Goal: Transaction & Acquisition: Purchase product/service

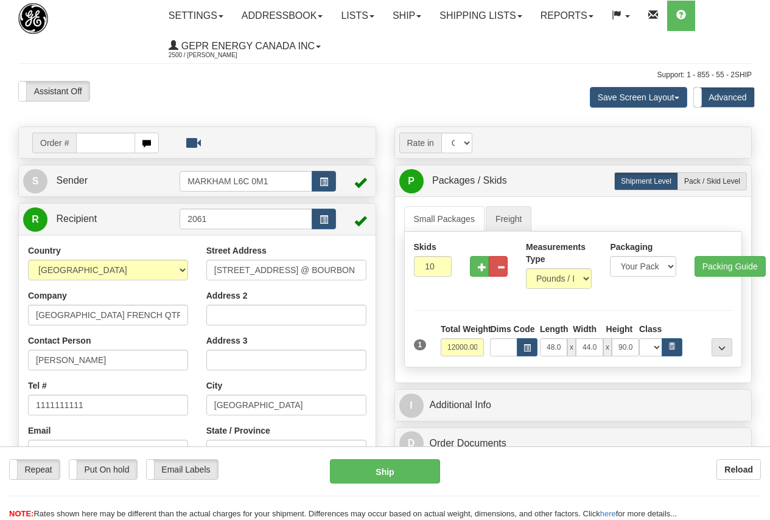
select select "CAD"
select select "70.0"
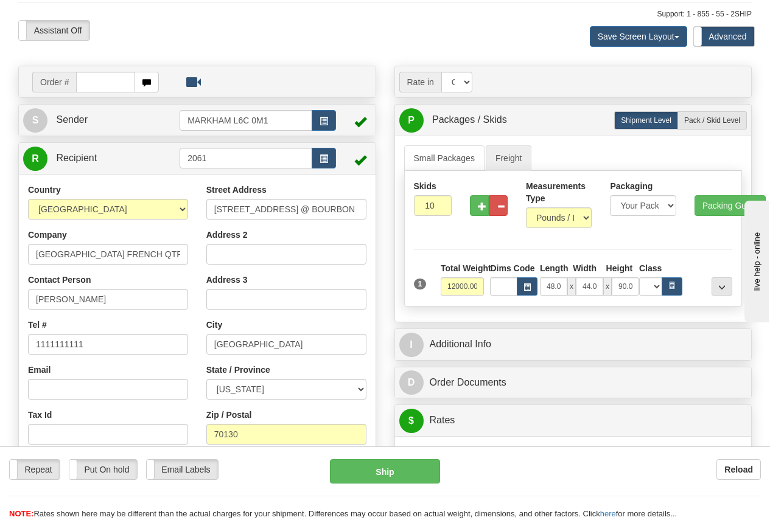
scroll to position [61, 0]
click at [323, 158] on span "button" at bounding box center [324, 159] width 9 height 8
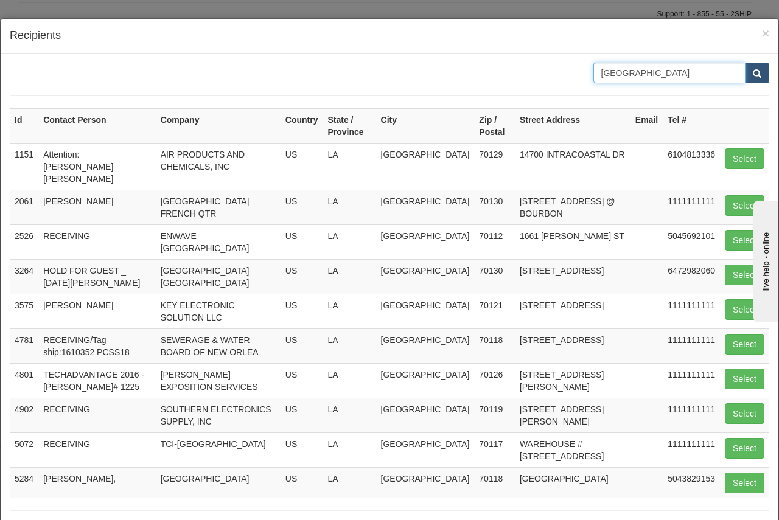
click at [613, 74] on input "new orleans" at bounding box center [669, 73] width 153 height 21
type input "s"
type input "saudi ar"
click at [745, 71] on button "submit" at bounding box center [757, 73] width 24 height 21
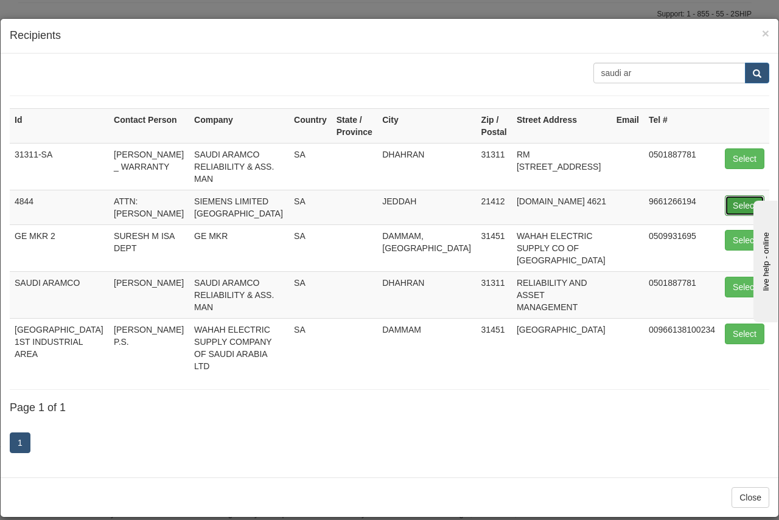
click at [729, 195] on button "Select" at bounding box center [745, 205] width 40 height 21
type input "4844"
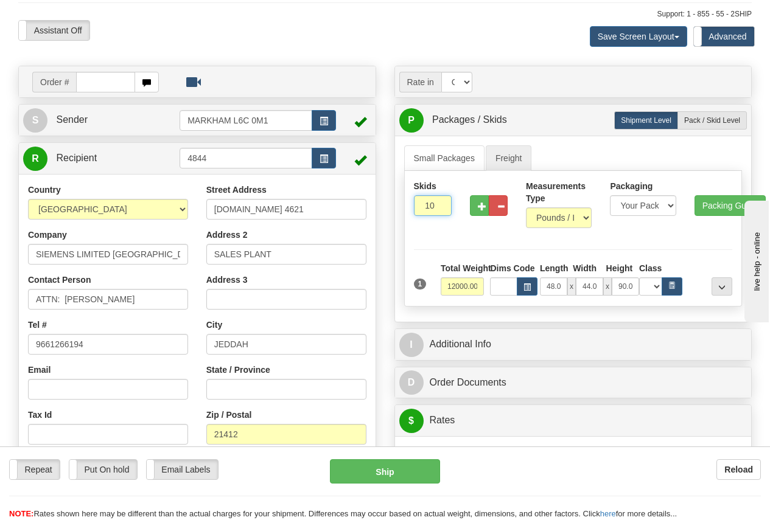
drag, startPoint x: 422, startPoint y: 205, endPoint x: 495, endPoint y: 187, distance: 75.1
click at [438, 201] on input "10" at bounding box center [433, 205] width 38 height 21
type input "9"
click at [443, 286] on input "12000.00" at bounding box center [463, 287] width 44 height 18
click at [426, 206] on input "9" at bounding box center [433, 205] width 38 height 21
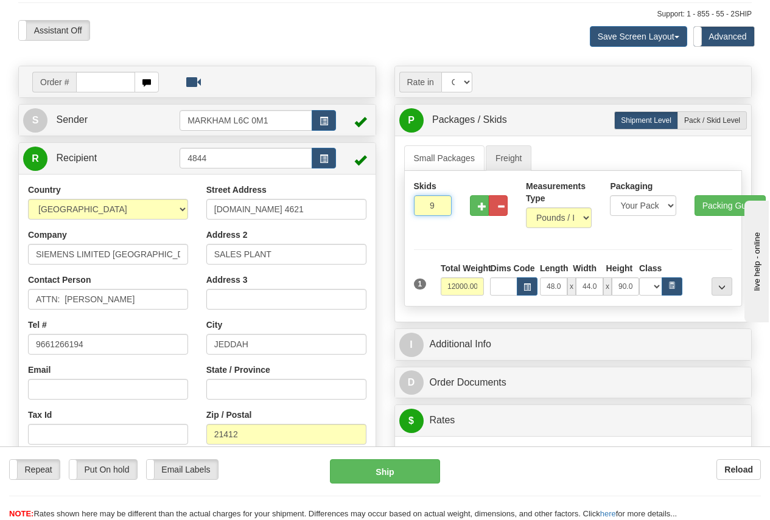
click at [430, 205] on input "9" at bounding box center [433, 205] width 38 height 21
type input "1"
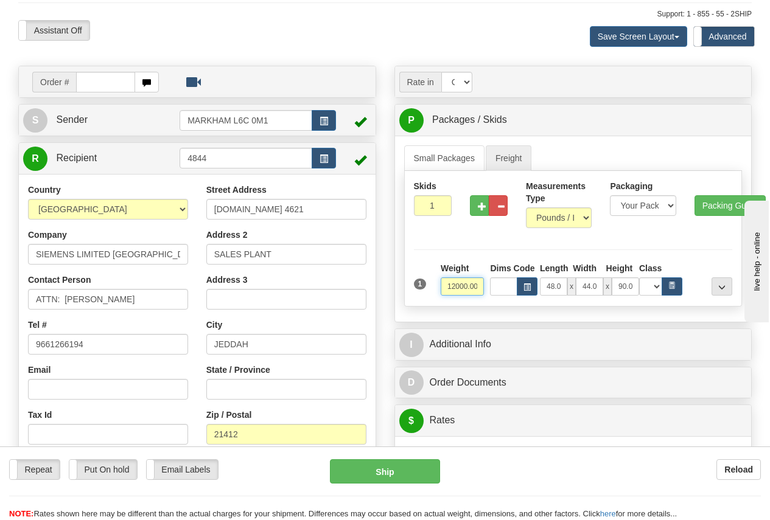
click at [443, 286] on input "12000.00" at bounding box center [463, 287] width 44 height 18
type input "0"
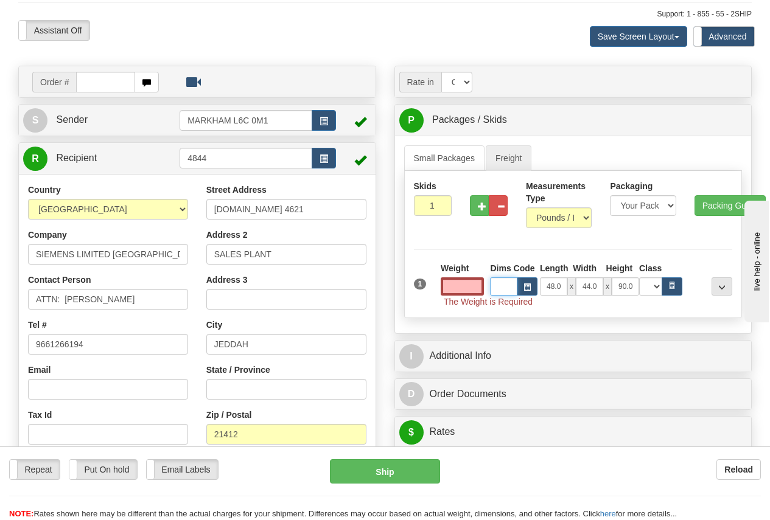
type input "0.00"
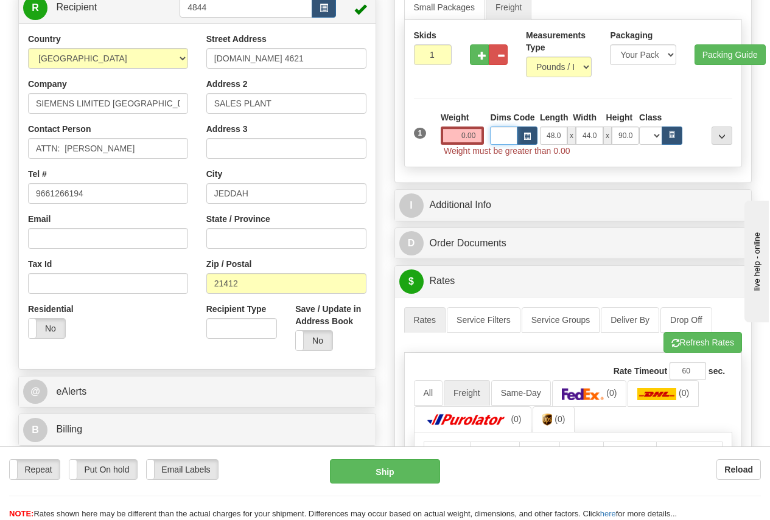
scroll to position [426, 0]
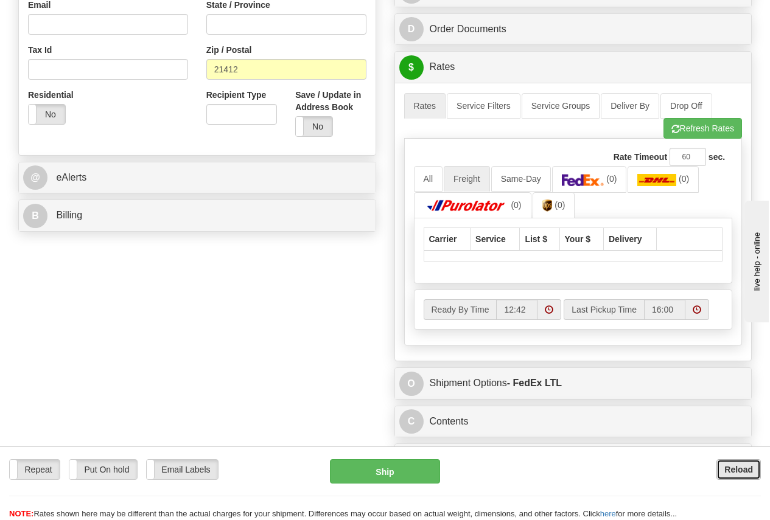
click at [748, 467] on b "Reload" at bounding box center [738, 470] width 29 height 10
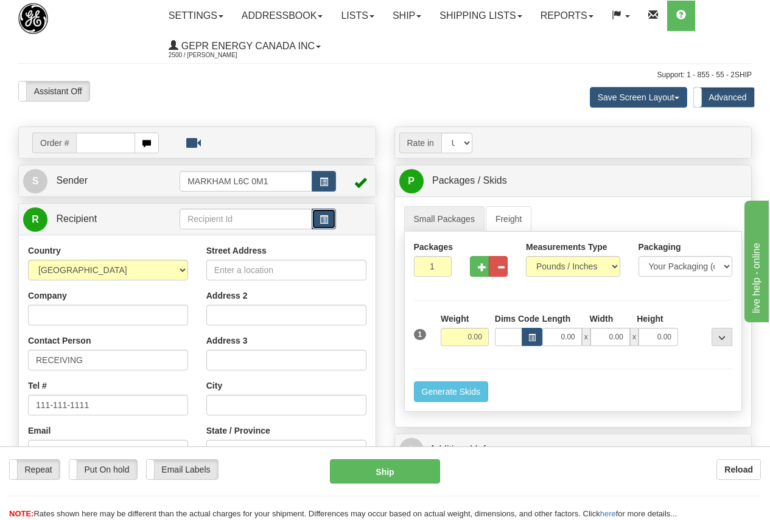
click at [322, 220] on span "button" at bounding box center [324, 220] width 9 height 8
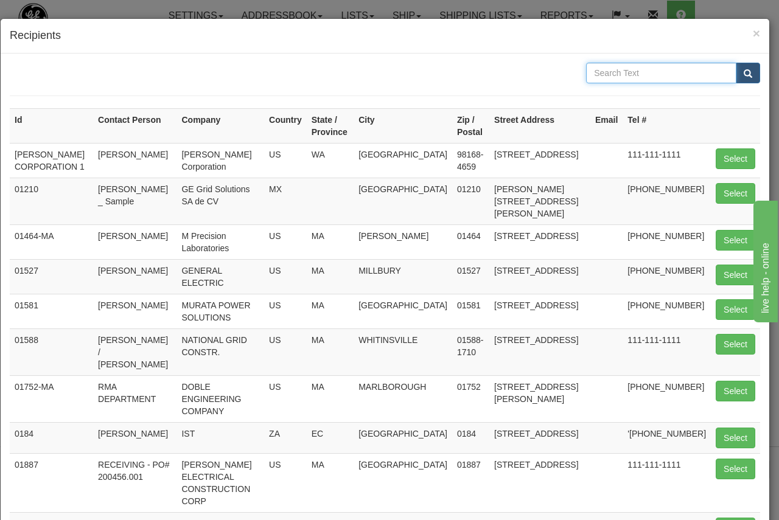
click at [606, 74] on input "text" at bounding box center [661, 73] width 150 height 21
type input "saudi"
click at [744, 74] on span "submit" at bounding box center [748, 74] width 9 height 8
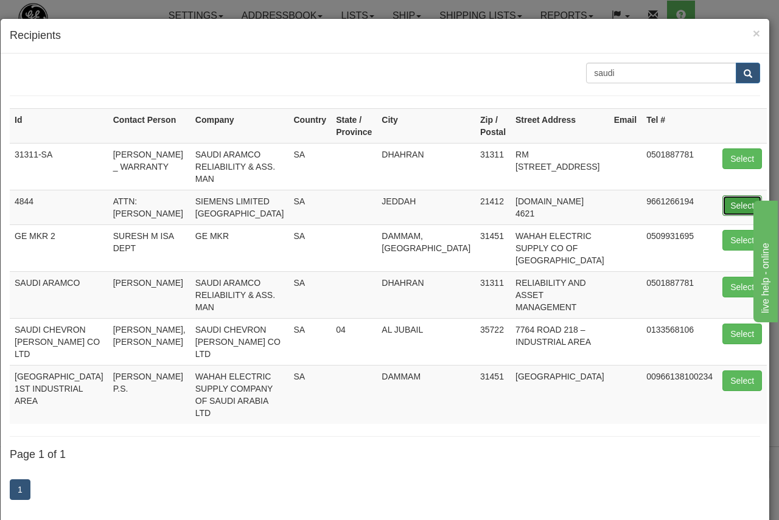
click at [725, 204] on button "Select" at bounding box center [742, 205] width 40 height 21
type input "4844"
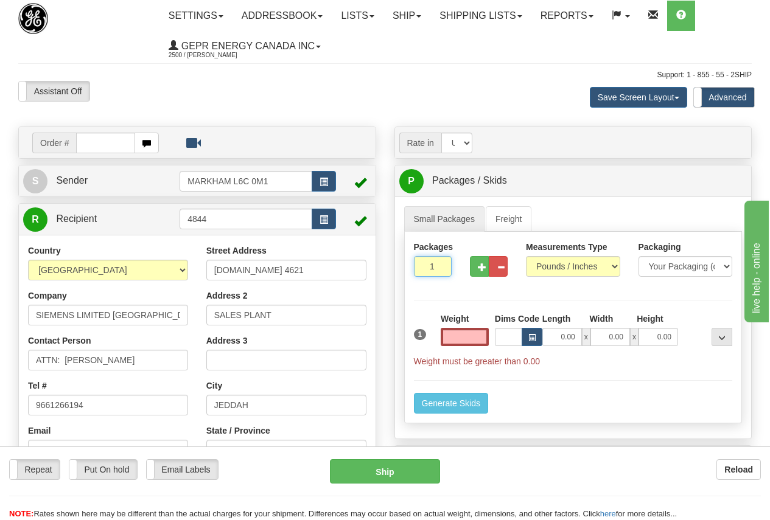
type input "0.00"
click at [427, 267] on input "1" at bounding box center [433, 266] width 38 height 21
click at [426, 267] on input "1" at bounding box center [433, 266] width 38 height 21
type input "9"
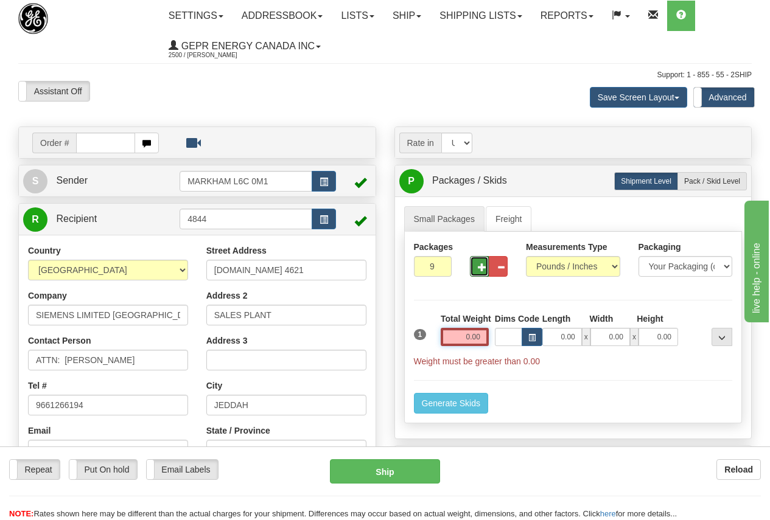
click at [461, 338] on input "0.00" at bounding box center [465, 337] width 48 height 18
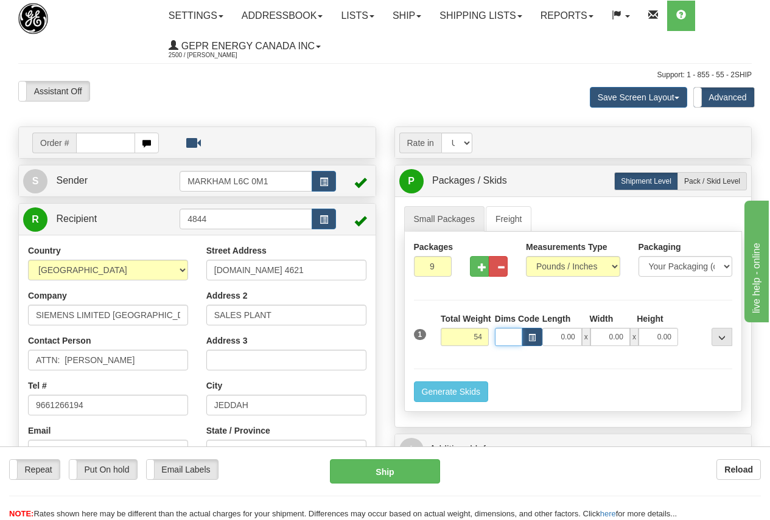
type input "54.00"
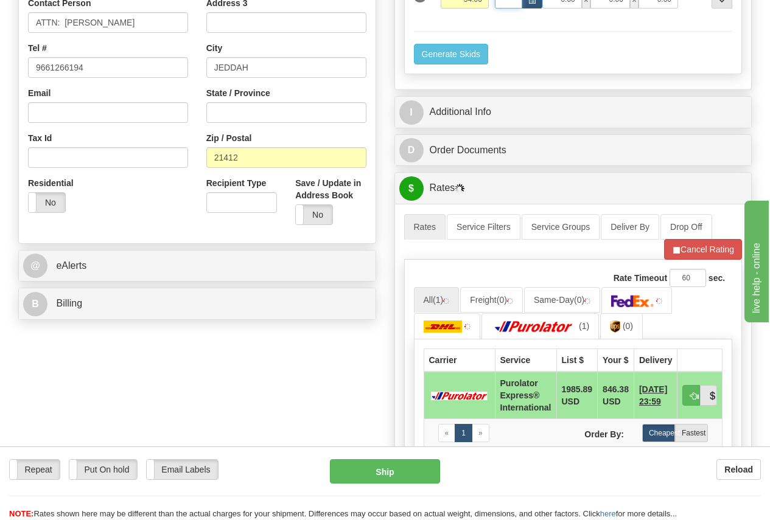
scroll to position [426, 0]
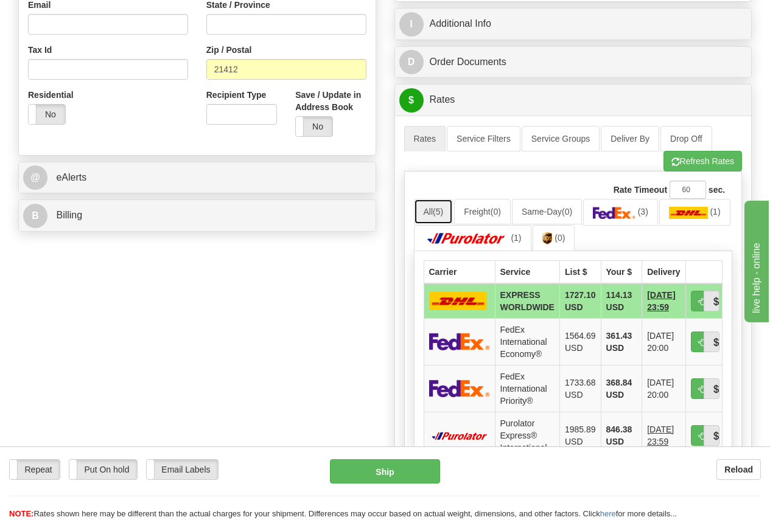
click at [438, 206] on link "All (5)" at bounding box center [434, 212] width 40 height 26
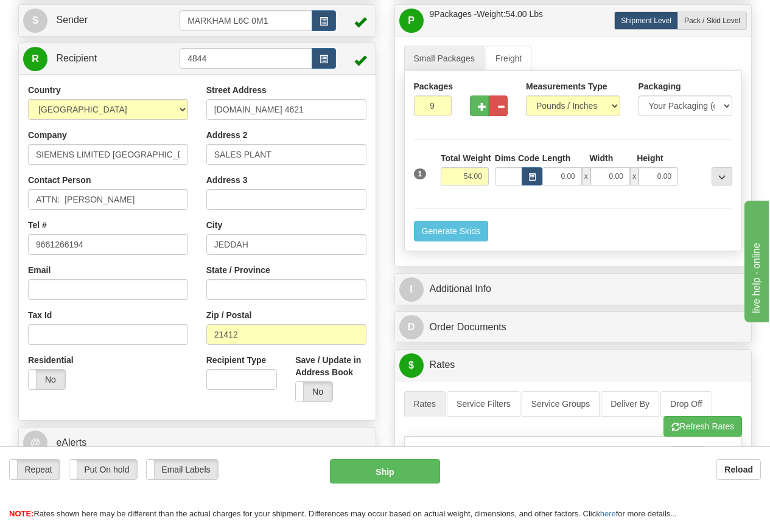
scroll to position [122, 0]
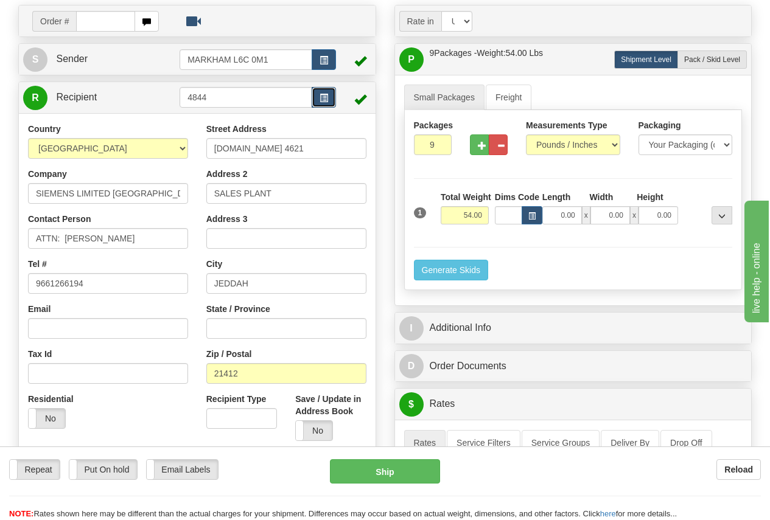
click at [324, 96] on span "button" at bounding box center [324, 98] width 9 height 8
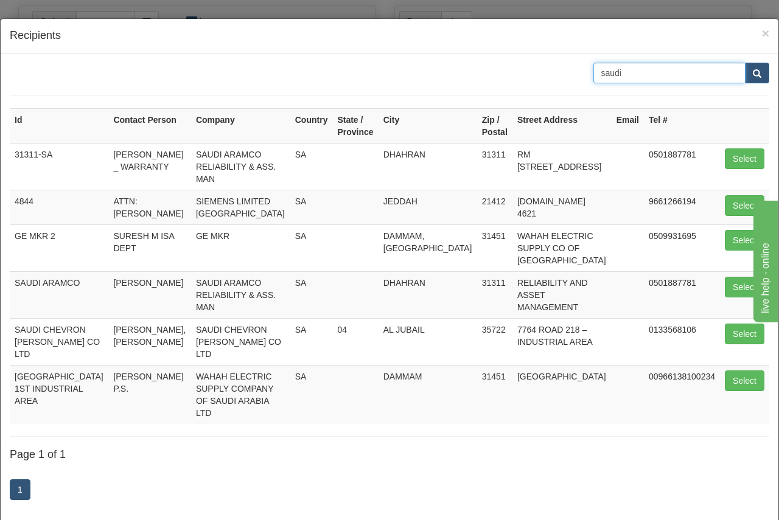
click at [625, 71] on input "saudi" at bounding box center [669, 73] width 153 height 21
drag, startPoint x: 629, startPoint y: 71, endPoint x: 559, endPoint y: 73, distance: 69.4
click at [559, 73] on div "saudi" at bounding box center [390, 73] width 778 height 21
type input "[GEOGRAPHIC_DATA]"
click at [751, 68] on button "submit" at bounding box center [757, 73] width 24 height 21
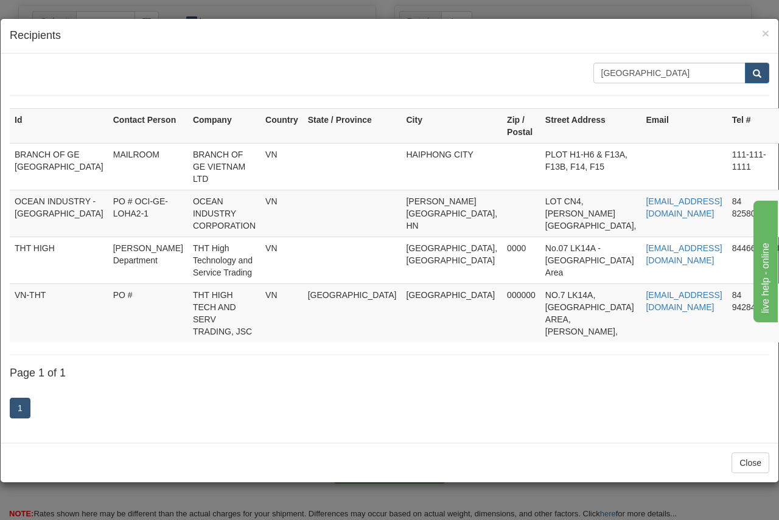
type input "OCEAN INDUSTRY - [GEOGRAPHIC_DATA]"
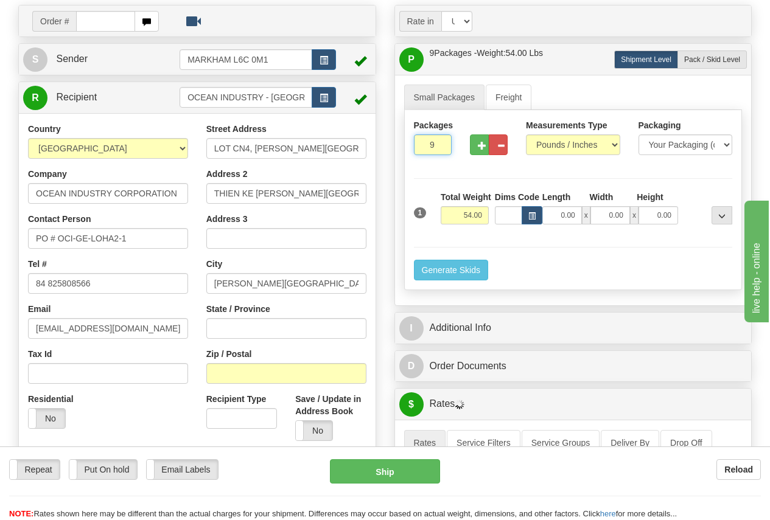
click at [427, 142] on input "9" at bounding box center [433, 145] width 38 height 21
type input "6"
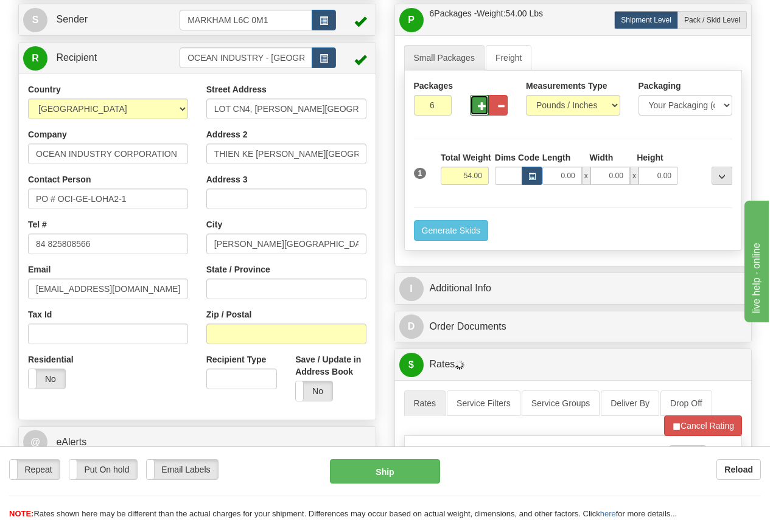
scroll to position [183, 0]
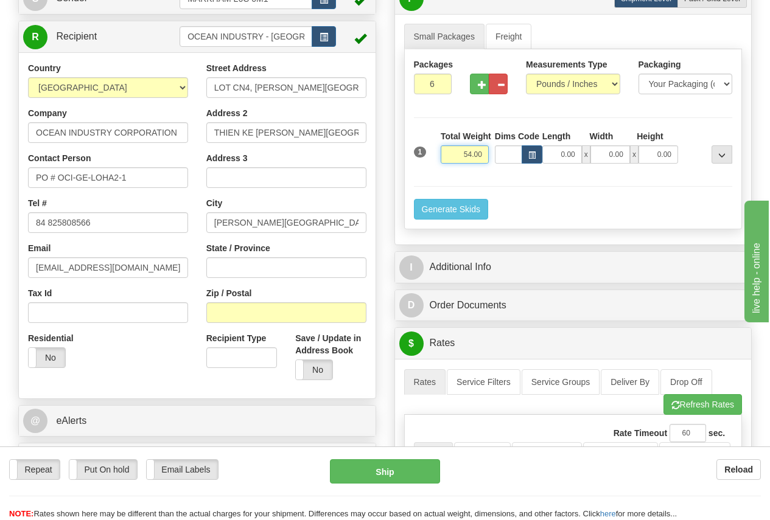
drag, startPoint x: 456, startPoint y: 156, endPoint x: 487, endPoint y: 147, distance: 31.6
click at [487, 147] on input "54.00" at bounding box center [465, 154] width 48 height 18
type input "138.00"
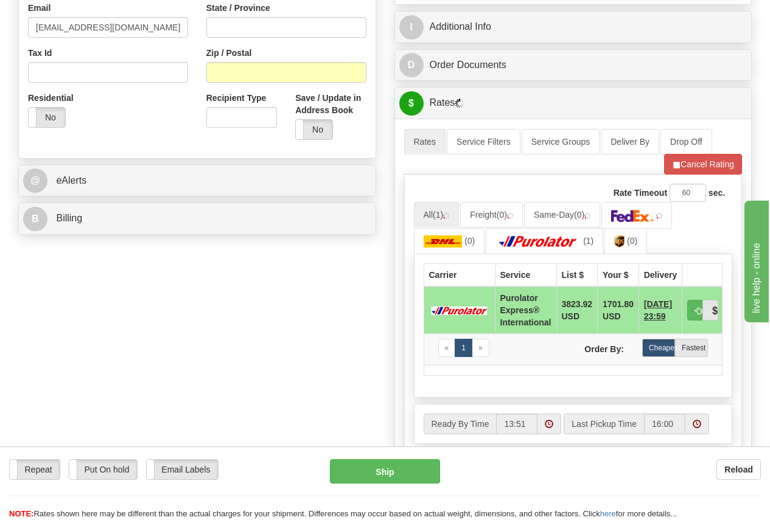
scroll to position [426, 0]
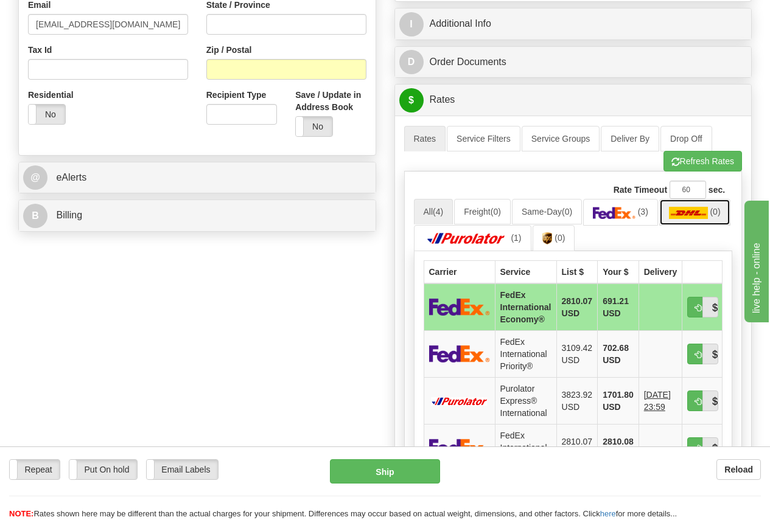
click at [669, 219] on img at bounding box center [688, 213] width 39 height 12
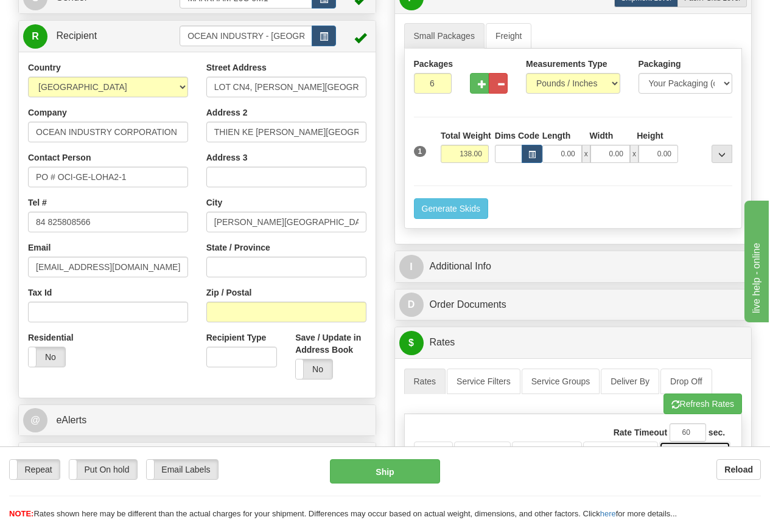
scroll to position [183, 0]
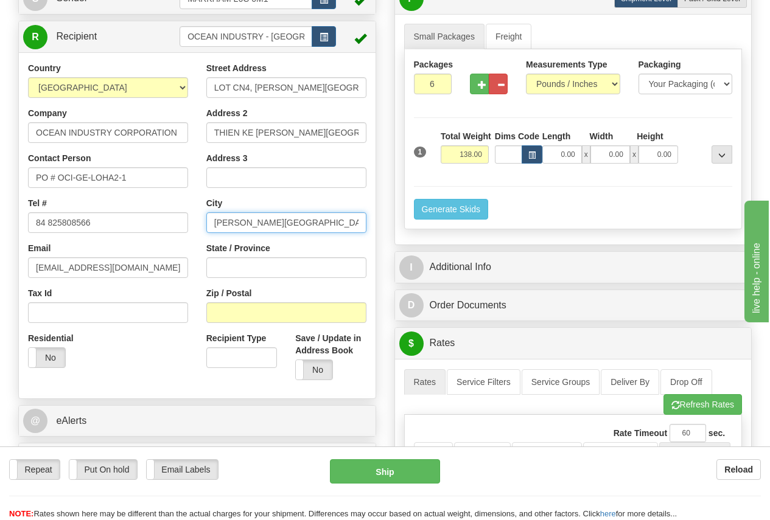
drag, startPoint x: 212, startPoint y: 220, endPoint x: 351, endPoint y: 221, distance: 138.8
click at [351, 221] on input "[PERSON_NAME][GEOGRAPHIC_DATA], HN" at bounding box center [286, 222] width 160 height 21
type input "HAI [GEOGRAPHIC_DATA]"
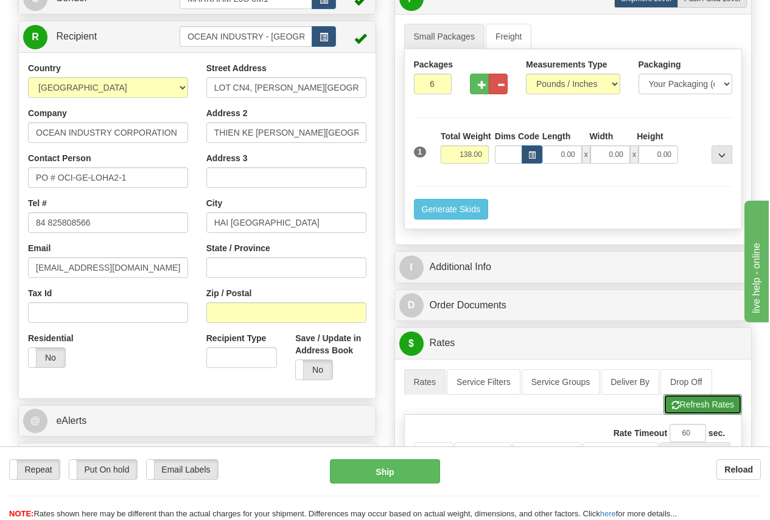
click at [721, 402] on button "Refresh Rates" at bounding box center [702, 404] width 79 height 21
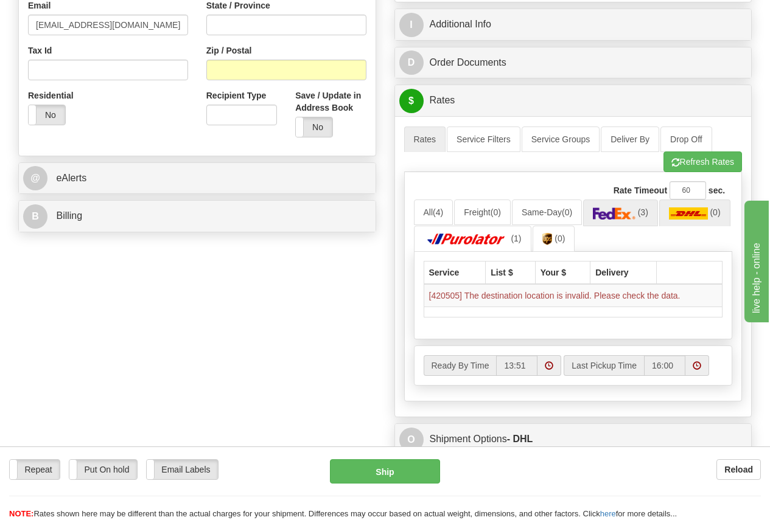
scroll to position [426, 0]
click at [624, 208] on img at bounding box center [614, 213] width 43 height 12
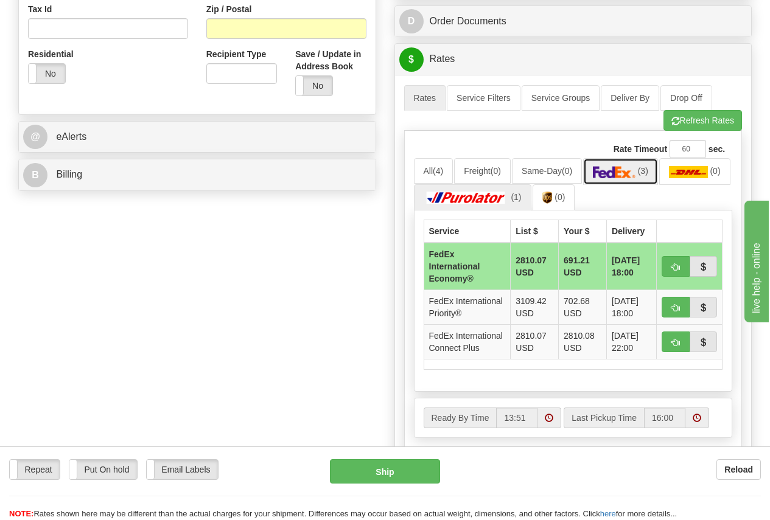
scroll to position [487, 0]
